Goal: Communication & Community: Answer question/provide support

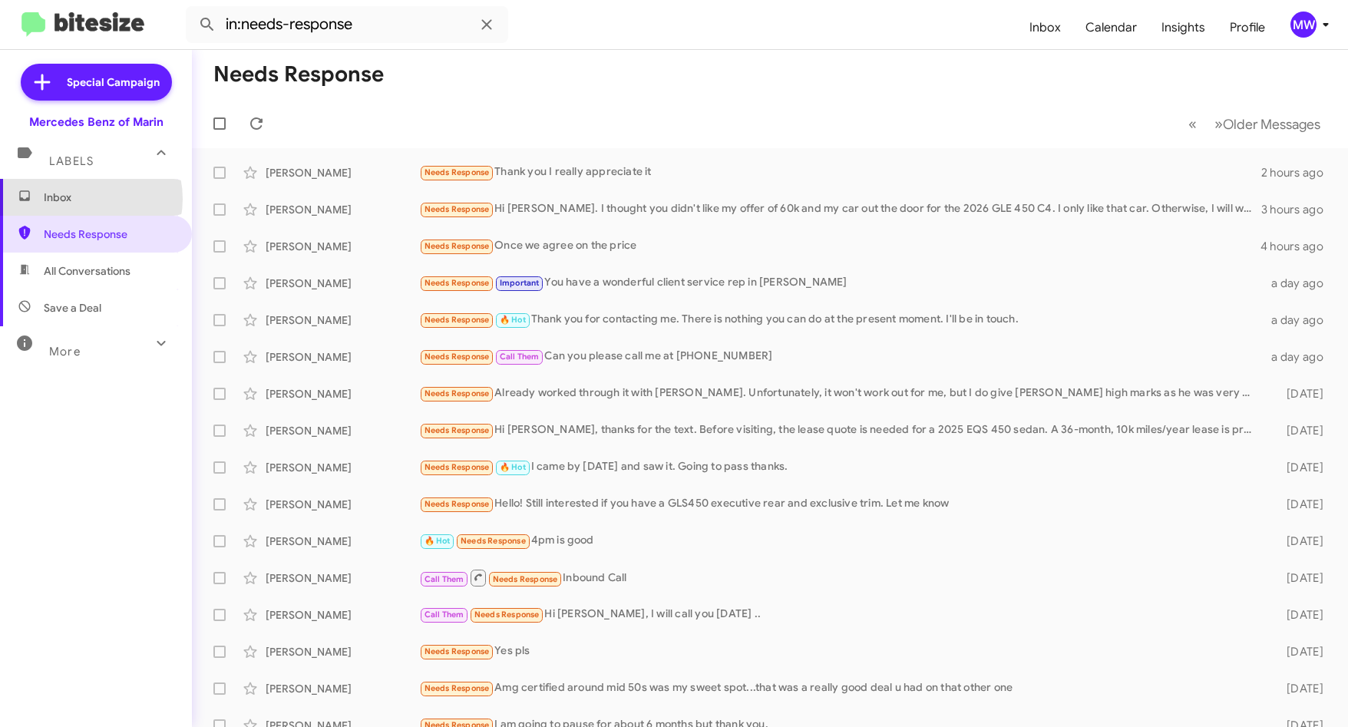
click at [82, 199] on span "Inbox" at bounding box center [109, 197] width 130 height 15
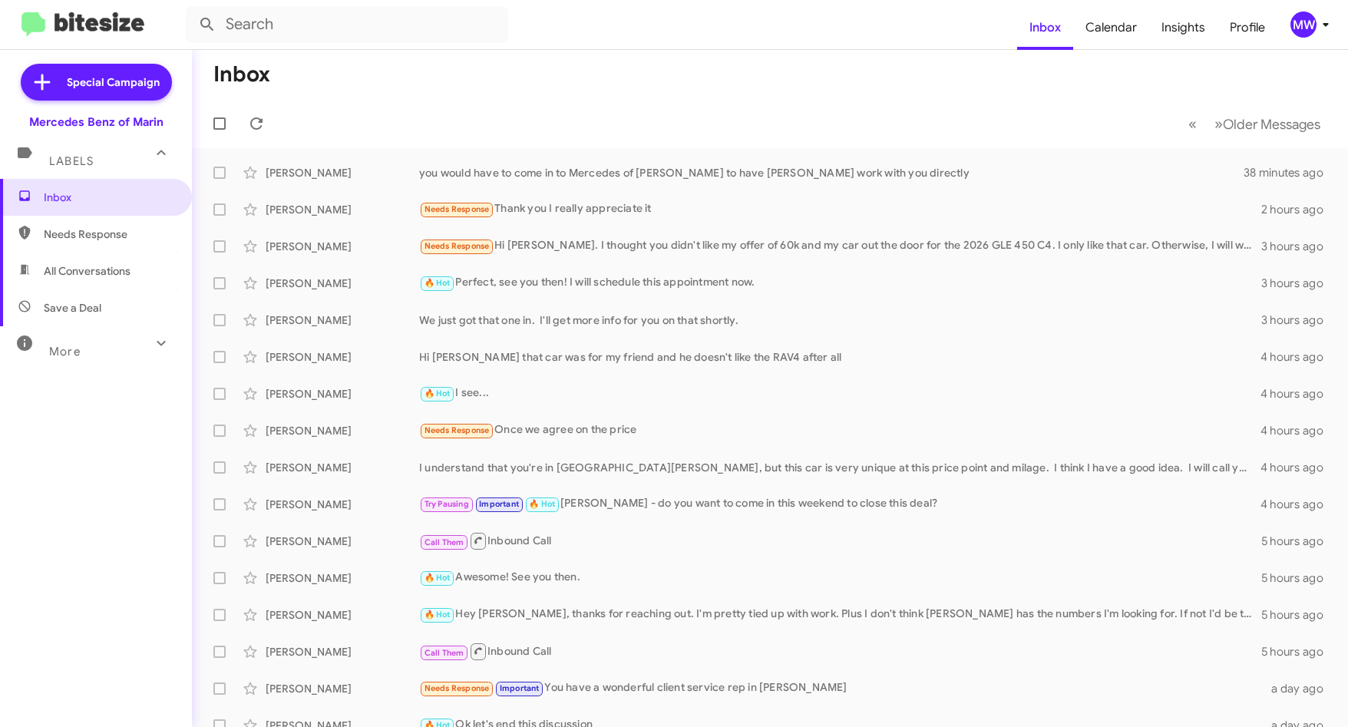
click at [81, 236] on span "Needs Response" at bounding box center [109, 233] width 130 height 15
type input "in:needs-response"
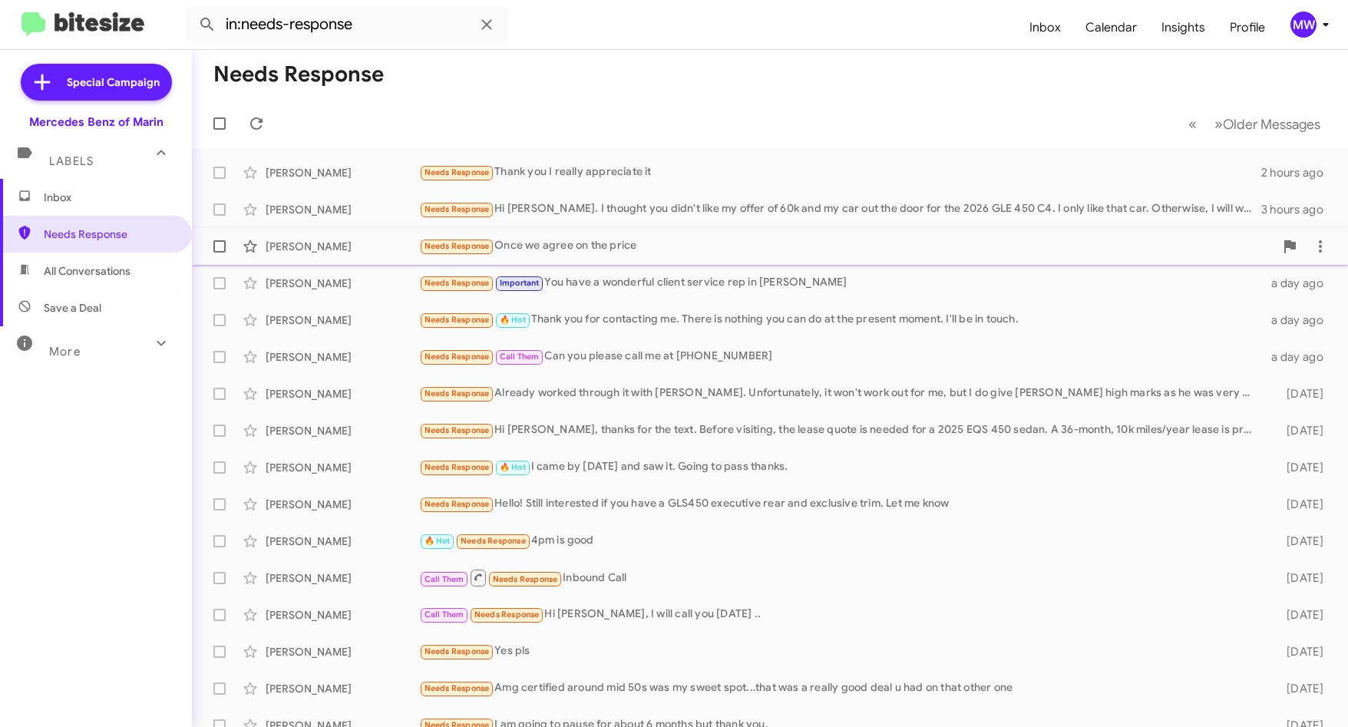
click at [610, 254] on div "Needs Response Once we agree on the price" at bounding box center [846, 246] width 855 height 18
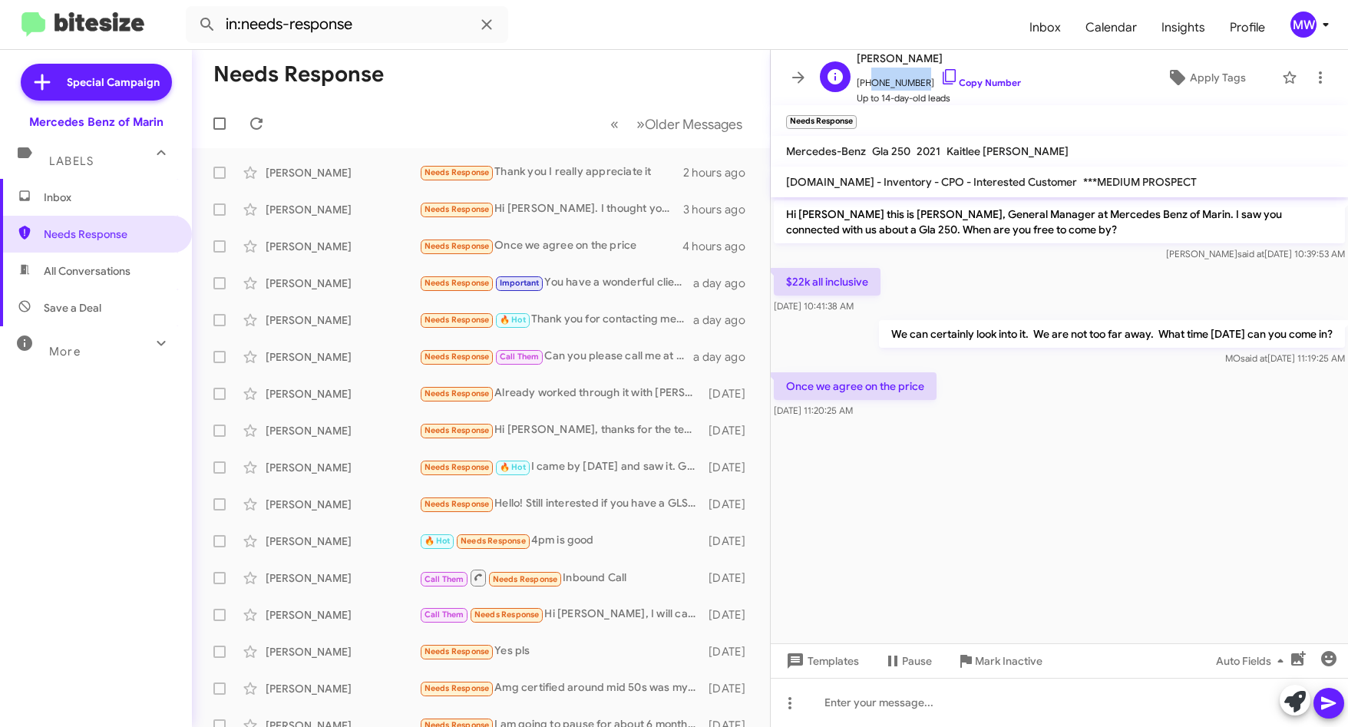
drag, startPoint x: 867, startPoint y: 81, endPoint x: 917, endPoint y: 88, distance: 50.3
click at [917, 88] on span "[PHONE_NUMBER] Copy Number" at bounding box center [939, 79] width 164 height 23
copy span "7149044459"
click at [636, 248] on div "Needs Response Once we agree on the price" at bounding box center [557, 246] width 277 height 18
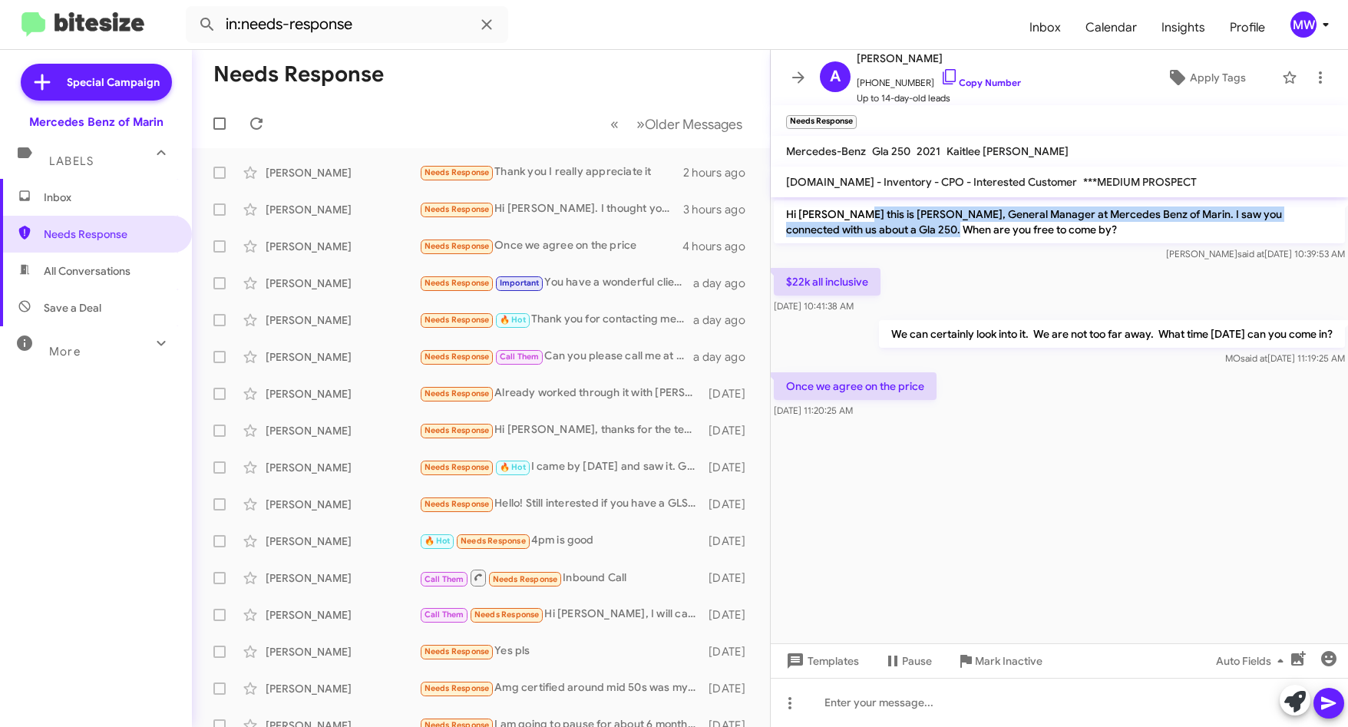
drag, startPoint x: 850, startPoint y: 216, endPoint x: 917, endPoint y: 230, distance: 68.2
click at [917, 230] on p "Hi [PERSON_NAME] this is [PERSON_NAME], General Manager at Mercedes Benz of Mar…" at bounding box center [1059, 221] width 571 height 43
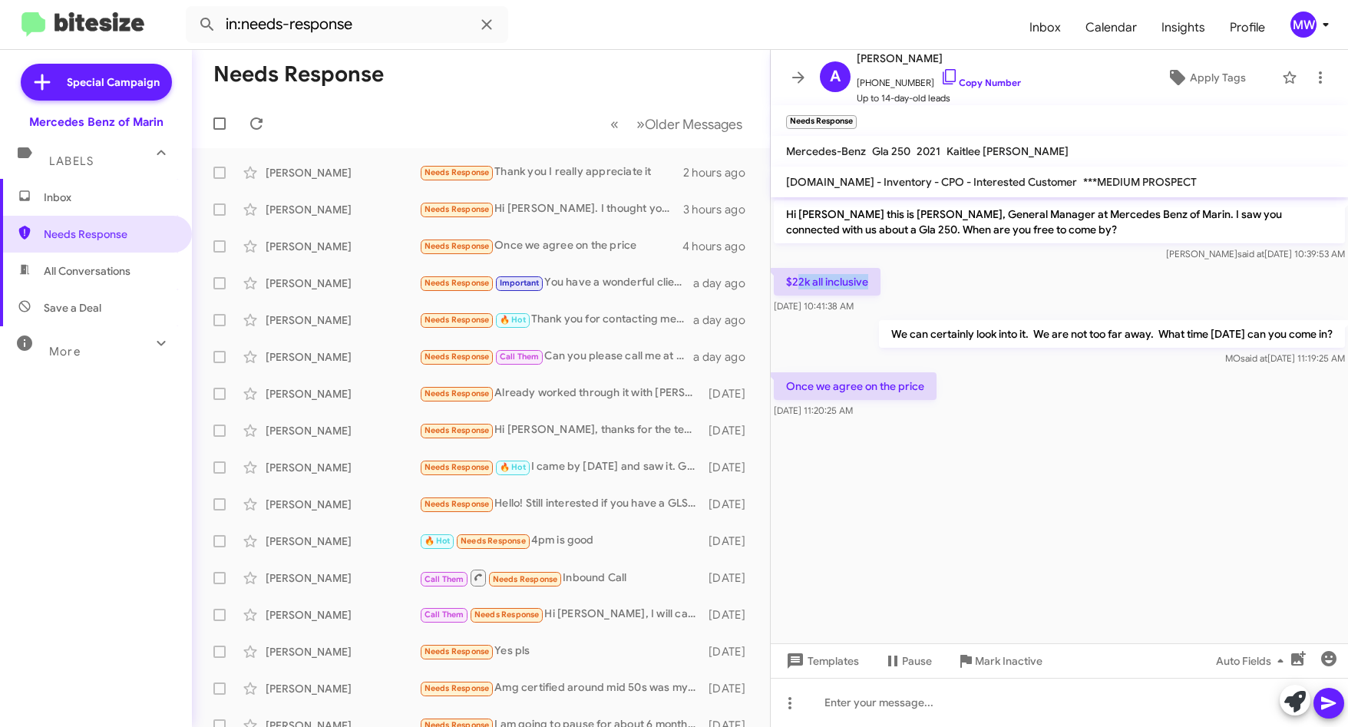
drag, startPoint x: 917, startPoint y: 230, endPoint x: 890, endPoint y: 279, distance: 56.0
click at [890, 279] on div "$22k all inclusive [DATE] 10:41:38 AM" at bounding box center [1059, 291] width 577 height 52
